Goal: Task Accomplishment & Management: Complete application form

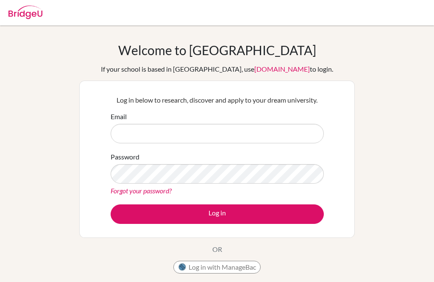
click at [306, 133] on input "Email" at bounding box center [217, 133] width 213 height 19
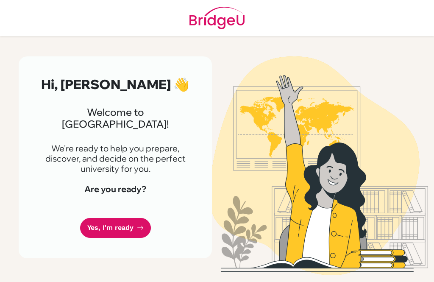
click at [134, 219] on link "Yes, I'm ready" at bounding box center [115, 228] width 71 height 20
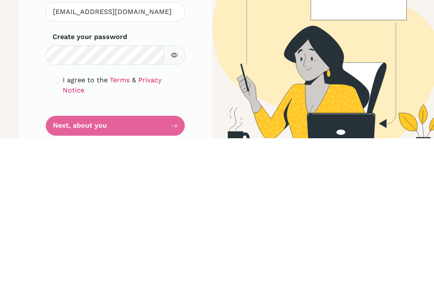
click at [59, 220] on input "checkbox" at bounding box center [56, 223] width 7 height 7
checkbox input "true"
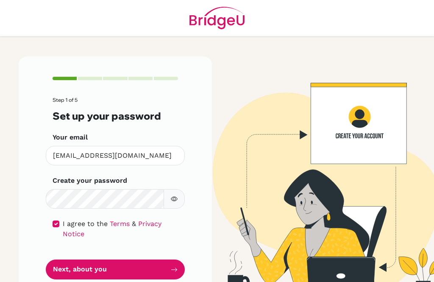
click at [175, 197] on icon "button" at bounding box center [174, 198] width 3 height 3
click at [137, 259] on button "Next, about you" at bounding box center [115, 269] width 139 height 20
